Goal: Task Accomplishment & Management: Use online tool/utility

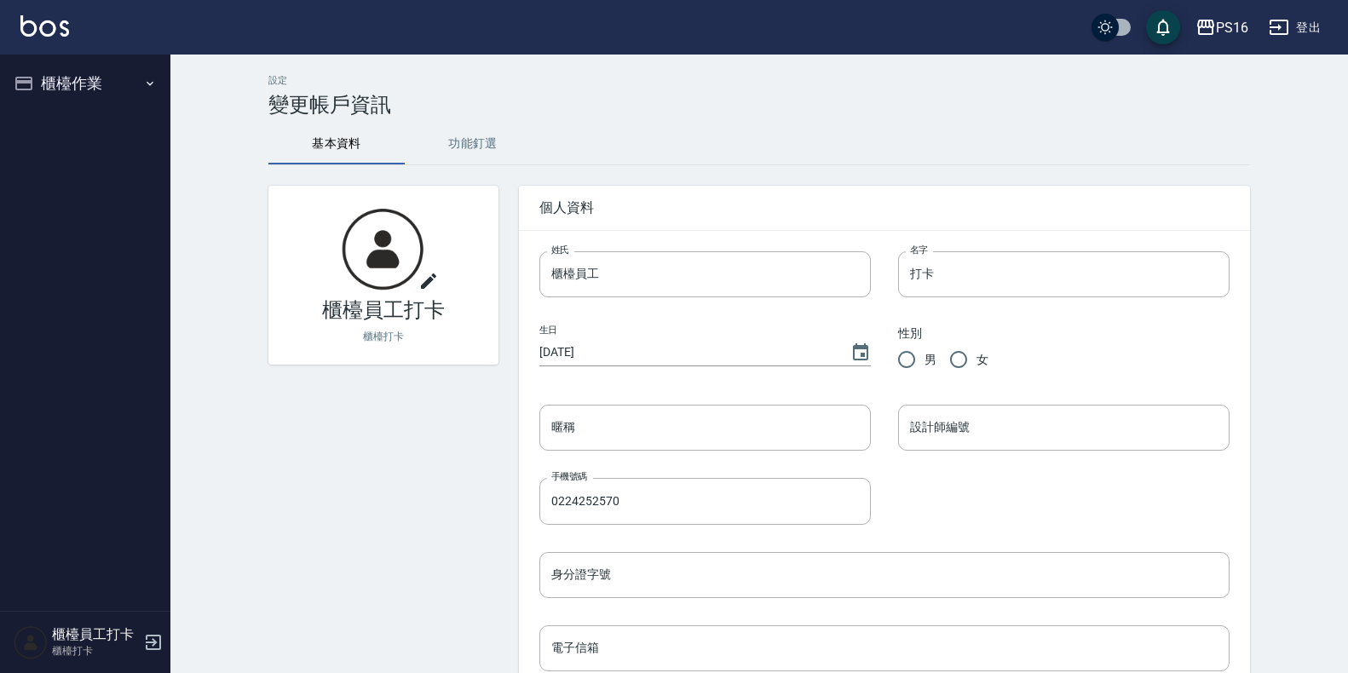
click at [53, 88] on button "櫃檯作業" at bounding box center [85, 83] width 157 height 44
click at [87, 136] on link "掃碼打卡" at bounding box center [85, 131] width 157 height 39
